Goal: Information Seeking & Learning: Learn about a topic

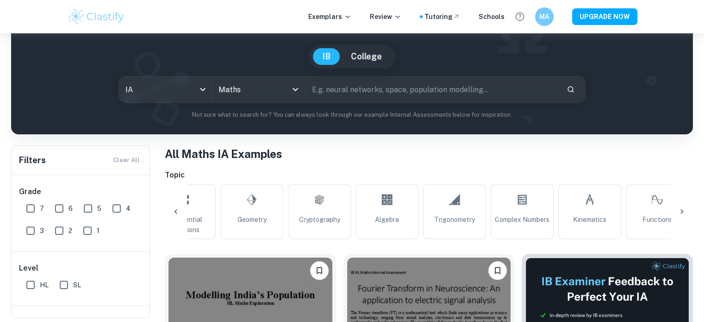
scroll to position [0, 660]
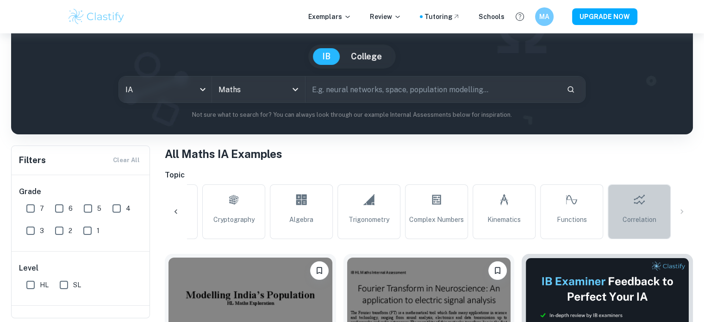
click at [654, 192] on link "Correlation" at bounding box center [639, 211] width 63 height 55
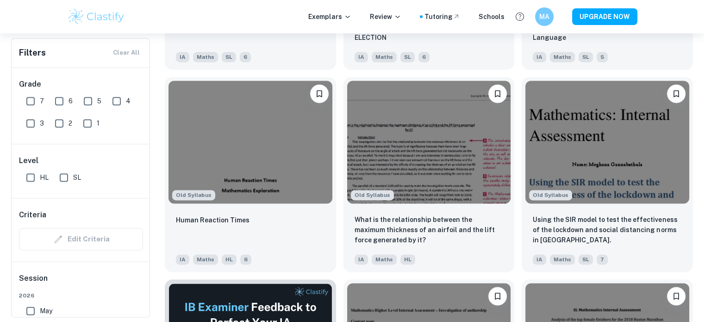
scroll to position [1267, 0]
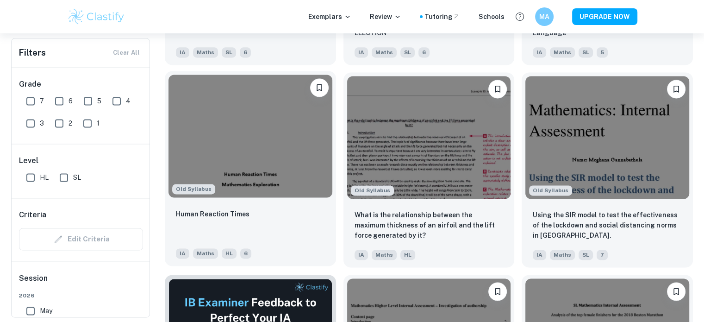
click at [294, 142] on img at bounding box center [250, 136] width 164 height 123
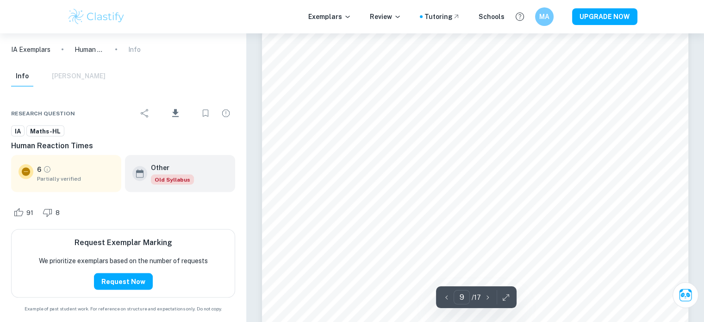
scroll to position [5237, 0]
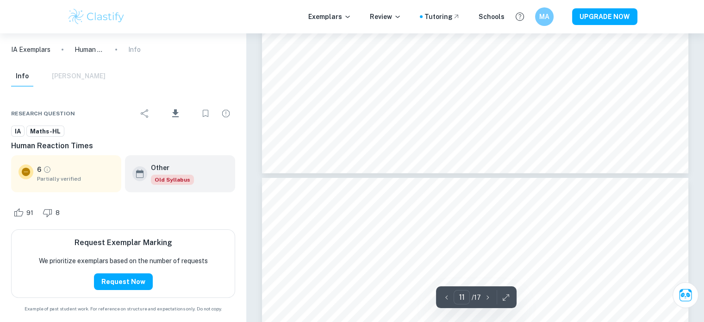
type input "12"
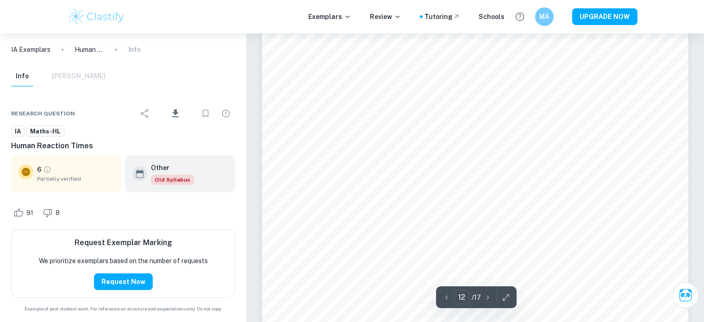
scroll to position [6923, 0]
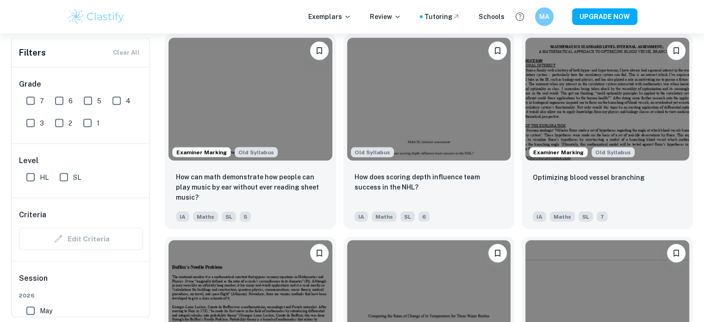
scroll to position [1913, 0]
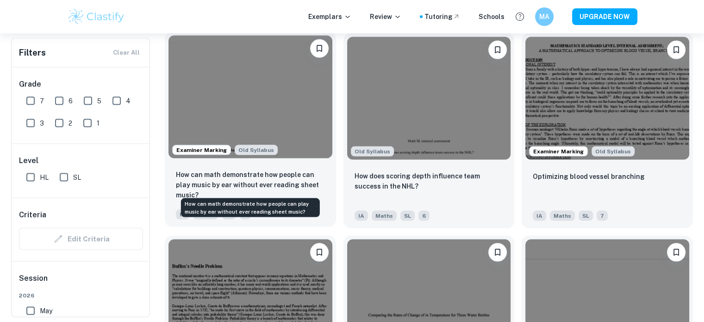
click at [309, 179] on p "How can math demonstrate how people can play music by ear without ever reading …" at bounding box center [250, 184] width 149 height 31
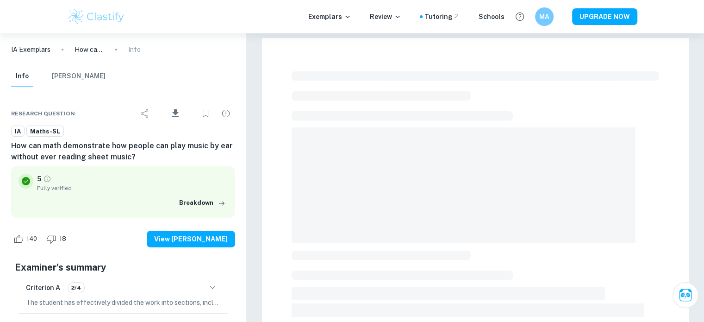
click at [456, 196] on span at bounding box center [464, 185] width 344 height 116
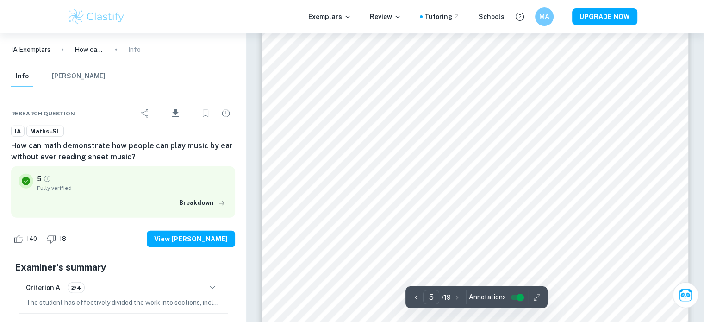
scroll to position [2406, 0]
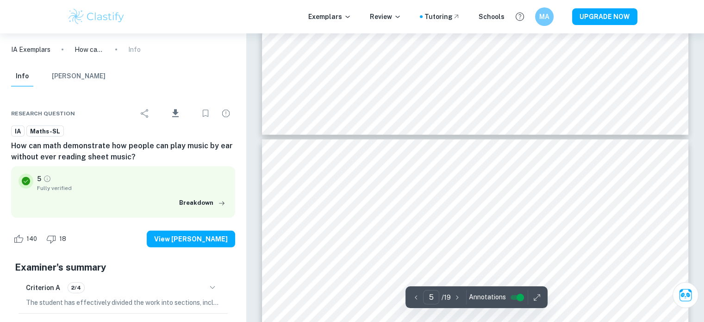
type input "6"
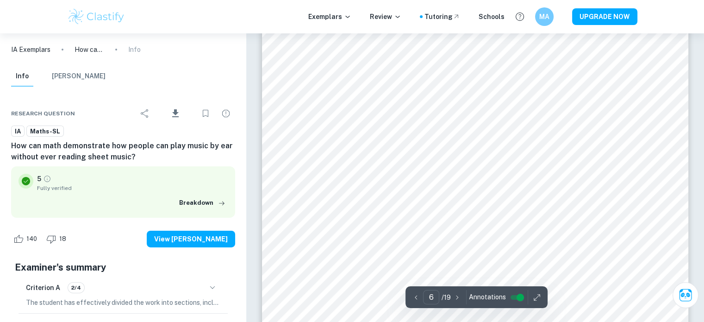
scroll to position [3110, 0]
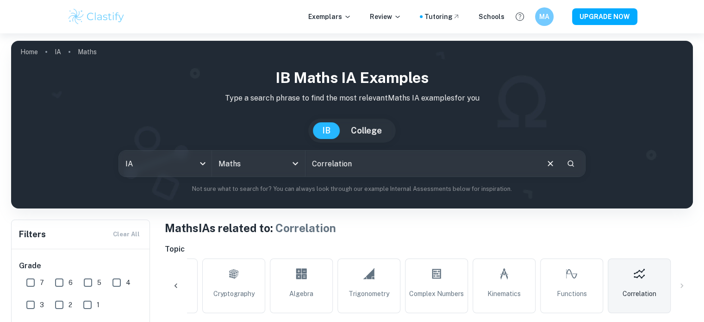
scroll to position [25, 0]
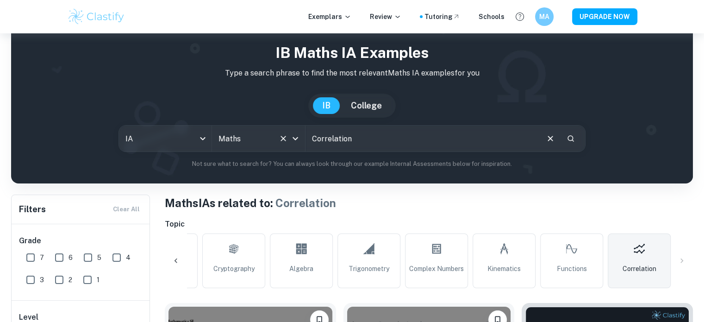
click at [285, 140] on icon "Clear" at bounding box center [283, 138] width 9 height 9
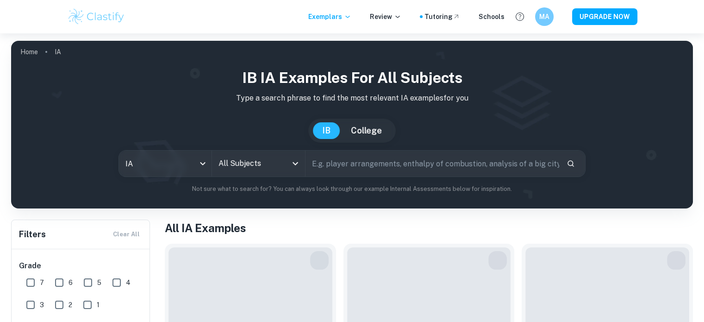
click at [286, 168] on input "All Subjects" at bounding box center [251, 164] width 70 height 18
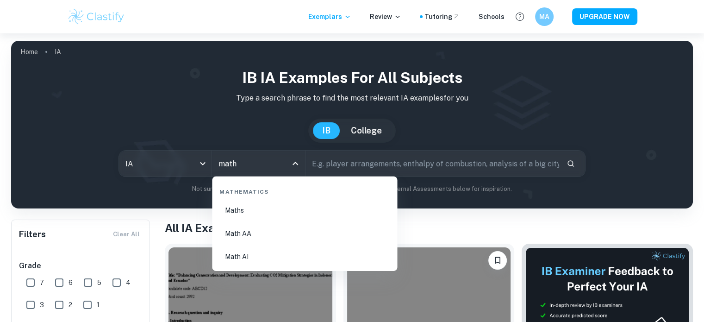
click at [243, 237] on li "Math AA" at bounding box center [305, 233] width 178 height 21
type input "Math AA"
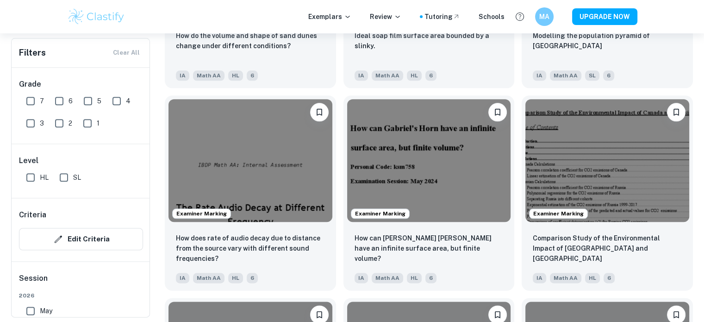
scroll to position [1042, 0]
click at [381, 181] on img at bounding box center [429, 160] width 164 height 123
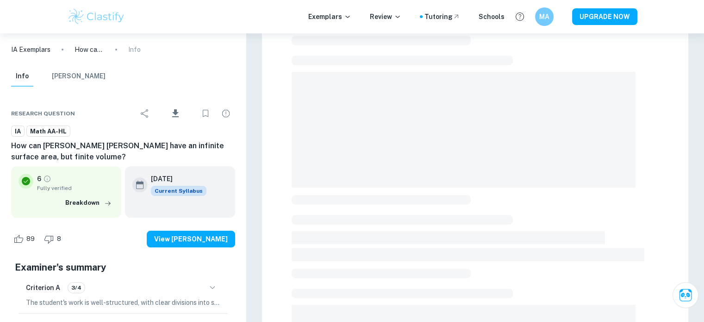
scroll to position [58, 0]
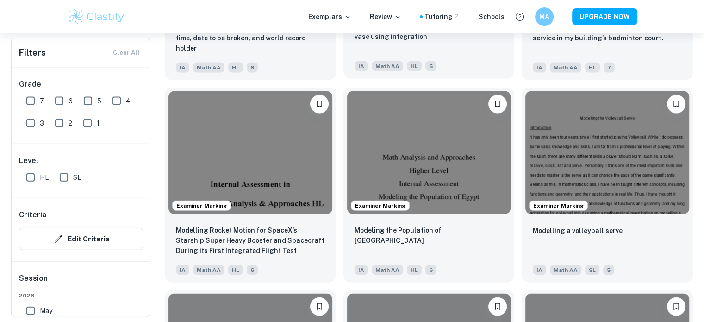
scroll to position [2062, 0]
